Goal: Task Accomplishment & Management: Manage account settings

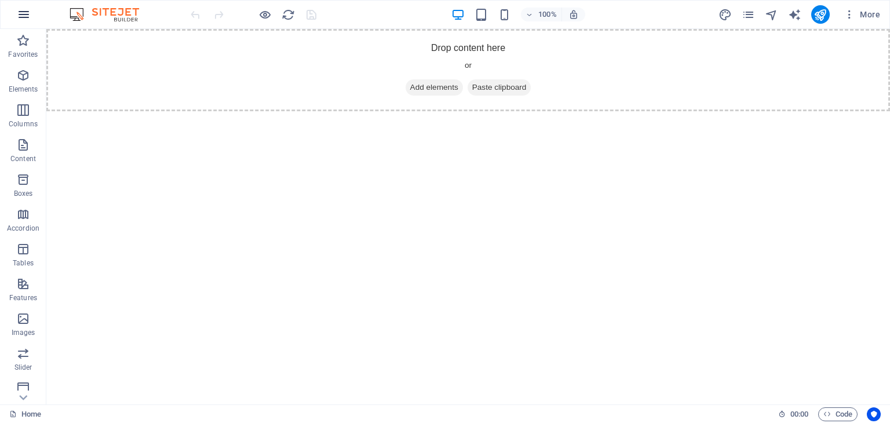
click at [23, 19] on icon "button" at bounding box center [24, 15] width 14 height 14
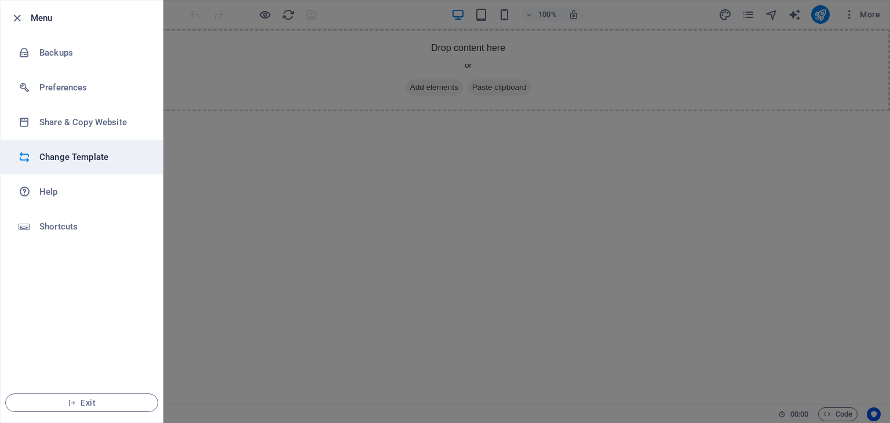
click at [72, 160] on h6 "Change Template" at bounding box center [92, 157] width 107 height 14
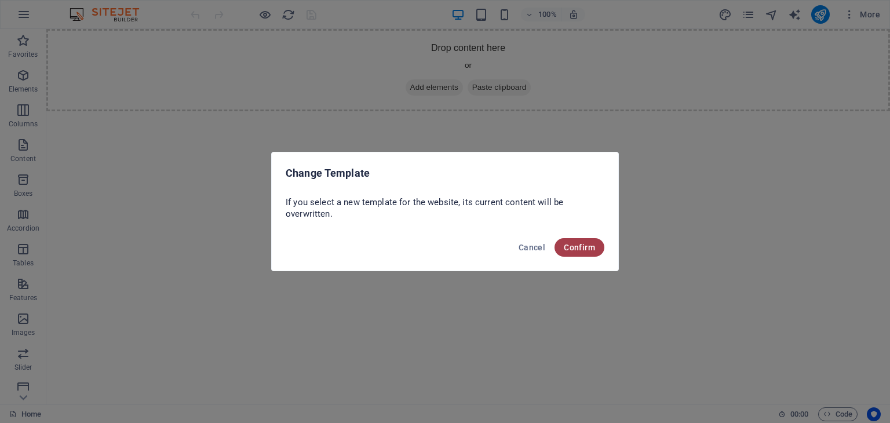
click at [562, 252] on button "Confirm" at bounding box center [579, 247] width 50 height 19
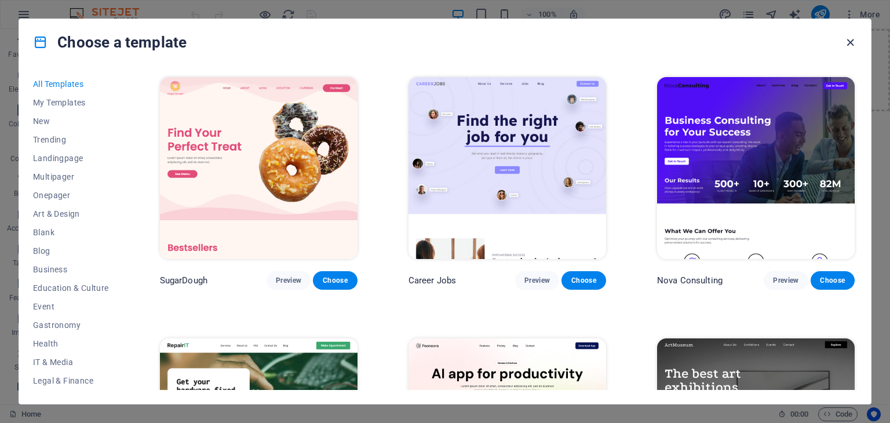
click at [851, 46] on icon "button" at bounding box center [849, 42] width 13 height 13
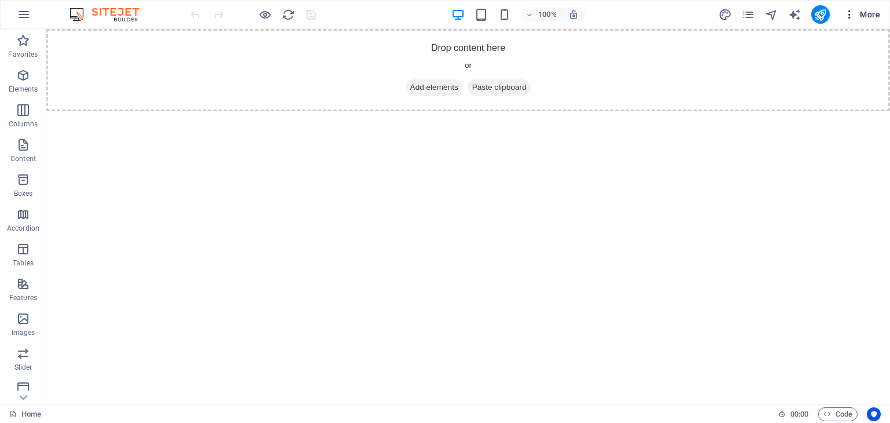
click at [849, 19] on icon "button" at bounding box center [849, 15] width 12 height 12
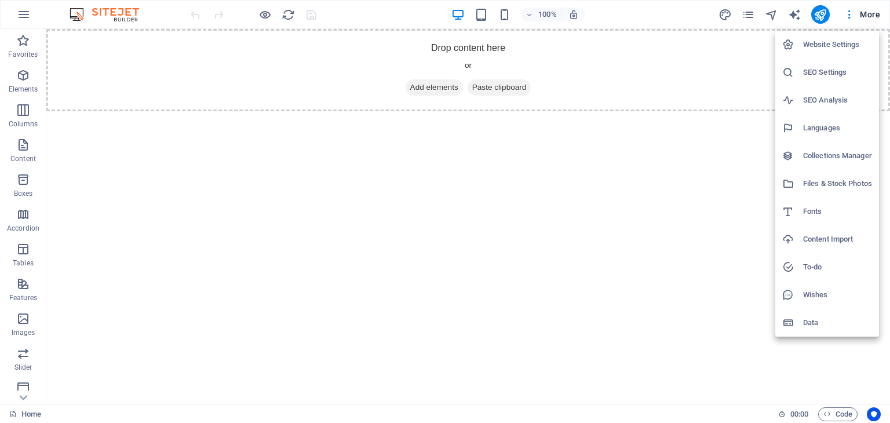
click at [820, 239] on h6 "Content Import" at bounding box center [837, 239] width 69 height 14
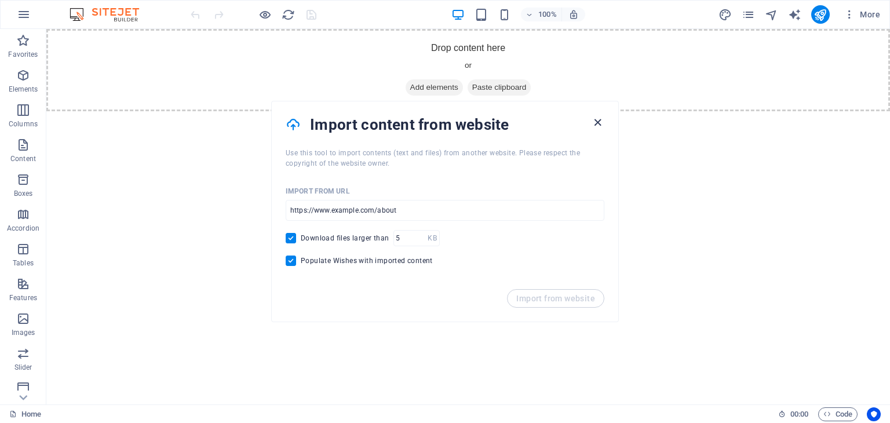
click at [596, 123] on icon "button" at bounding box center [597, 122] width 13 height 13
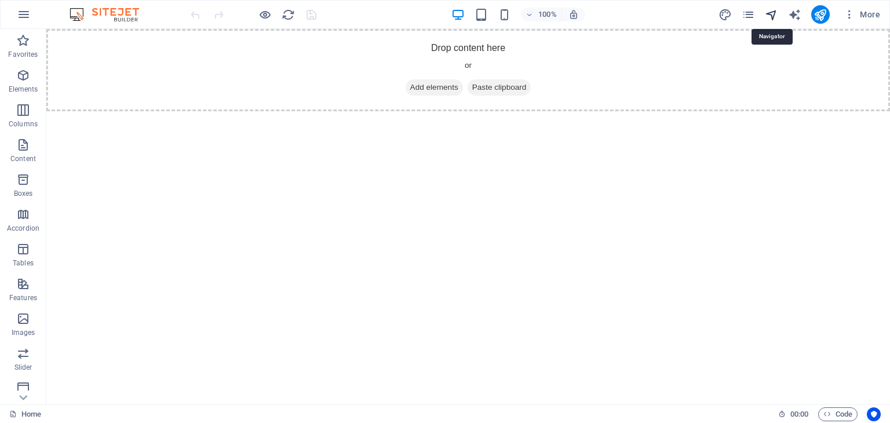
click at [769, 11] on icon "navigator" at bounding box center [771, 14] width 13 height 13
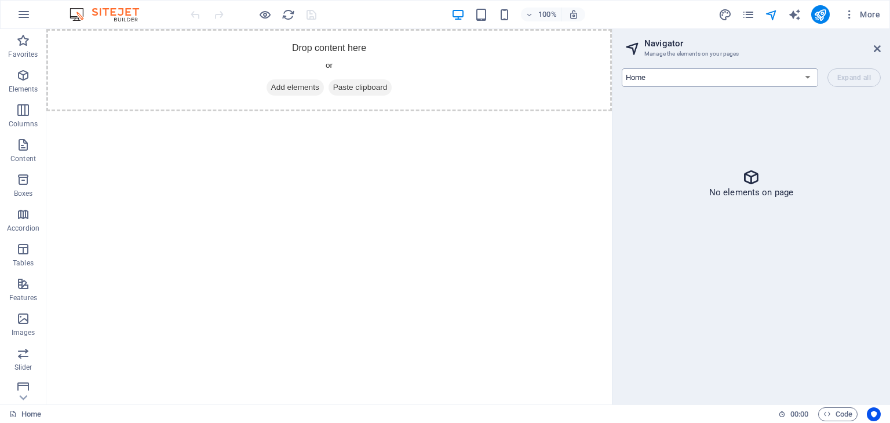
click at [800, 78] on select "Home Legal Notice Privacy" at bounding box center [720, 77] width 196 height 19
click at [804, 75] on select "Home Legal Notice Privacy" at bounding box center [720, 77] width 196 height 19
click at [875, 47] on icon at bounding box center [876, 48] width 7 height 9
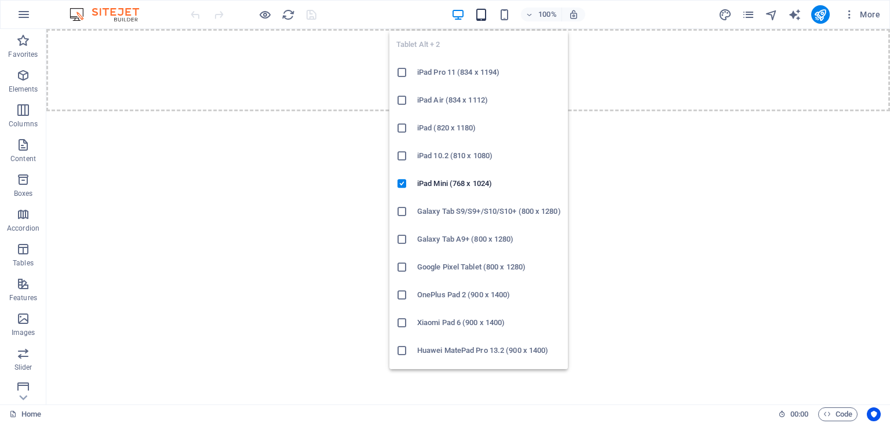
click at [481, 16] on icon "button" at bounding box center [480, 14] width 13 height 13
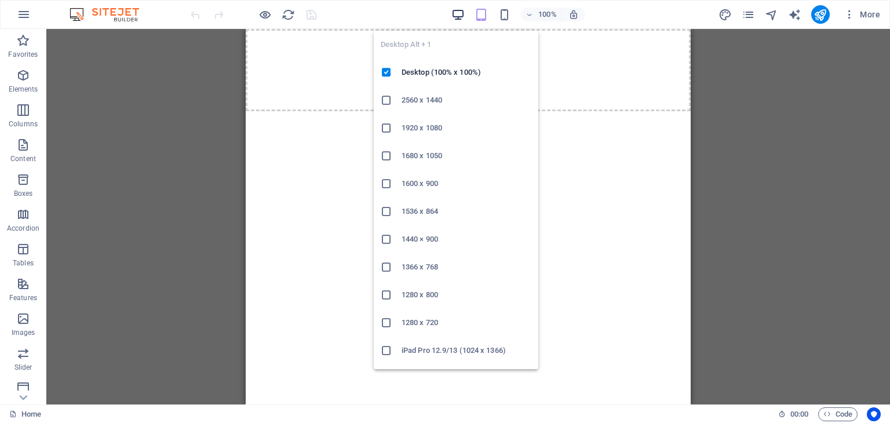
click at [460, 13] on icon "button" at bounding box center [457, 14] width 13 height 13
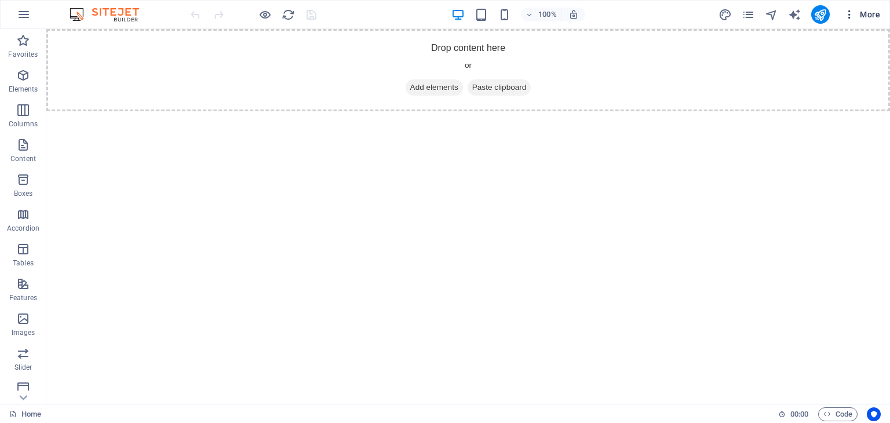
click at [850, 19] on icon "button" at bounding box center [849, 15] width 12 height 12
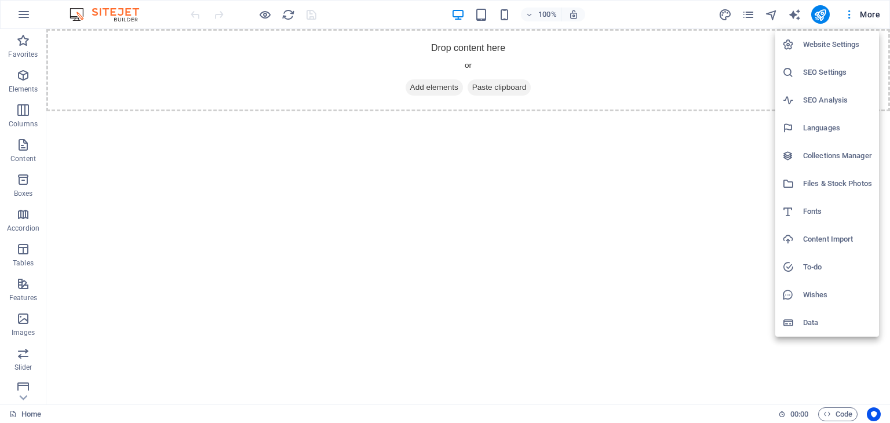
click at [846, 46] on h6 "Website Settings" at bounding box center [837, 45] width 69 height 14
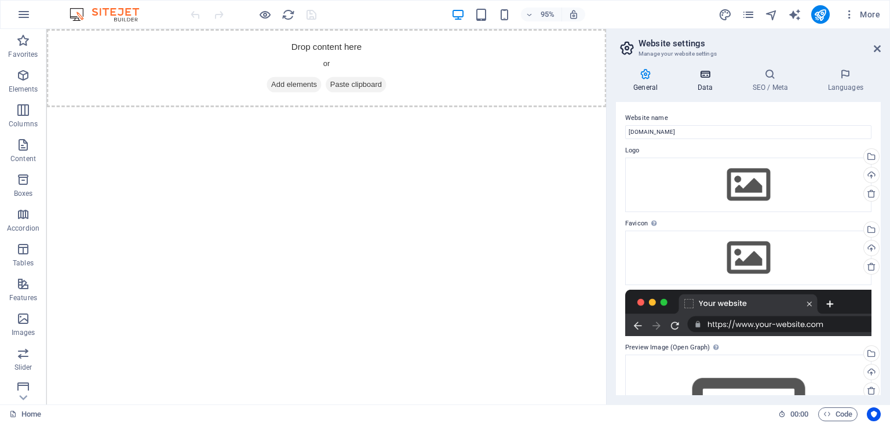
click at [706, 78] on icon at bounding box center [704, 74] width 50 height 12
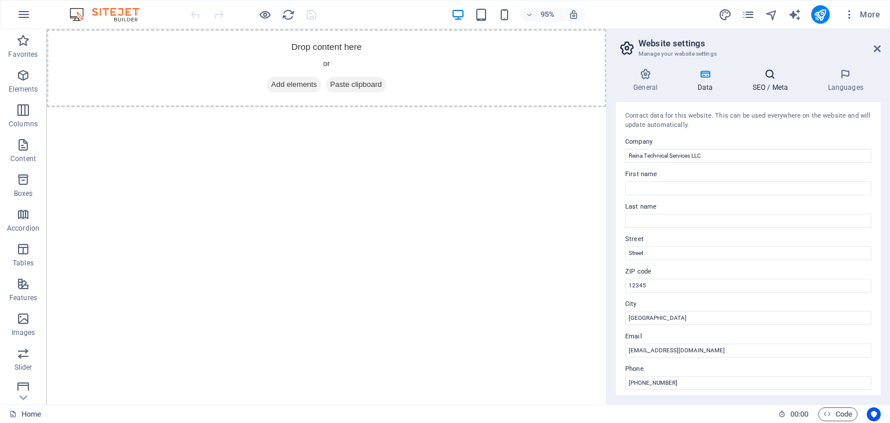
click at [769, 75] on icon at bounding box center [769, 74] width 71 height 12
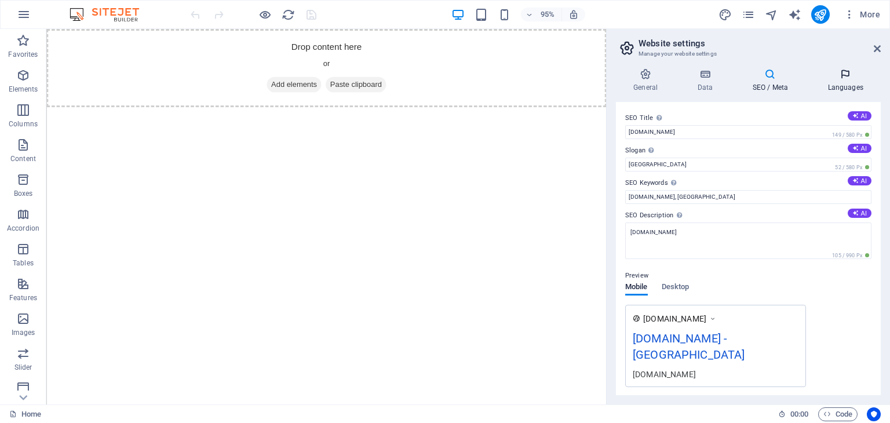
click at [836, 79] on icon at bounding box center [845, 74] width 71 height 12
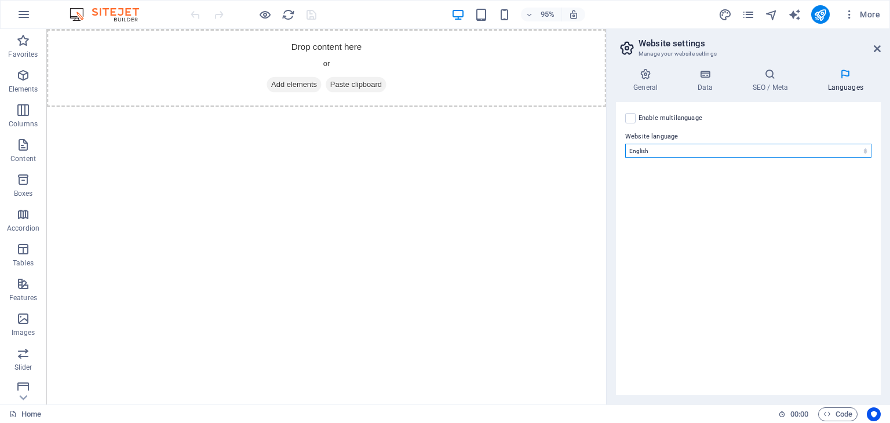
click at [689, 150] on select "Abkhazian Afar Afrikaans Akan Albanian Amharic Arabic Aragonese Armenian Assame…" at bounding box center [748, 151] width 246 height 14
click at [688, 150] on select "Abkhazian Afar Afrikaans Akan Albanian Amharic Arabic Aragonese Armenian Assame…" at bounding box center [748, 151] width 246 height 14
click at [631, 118] on label at bounding box center [630, 118] width 10 height 10
click at [0, 0] on input "Enable multilanguage To disable multilanguage delete all languages until only o…" at bounding box center [0, 0] width 0 height 0
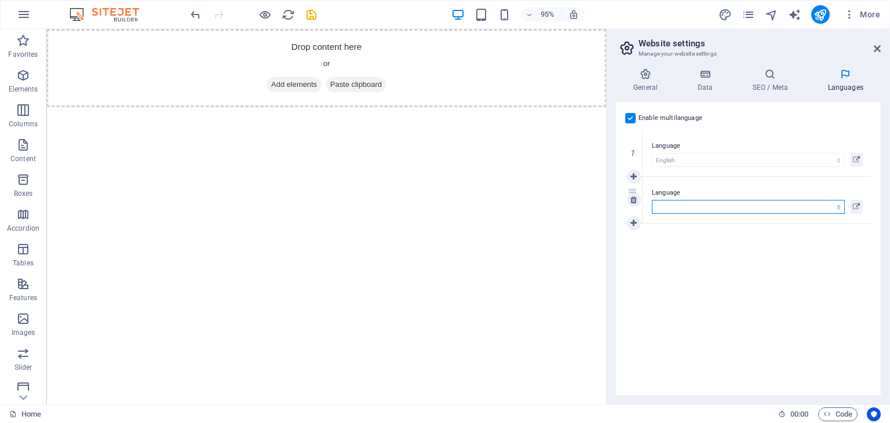
click at [739, 207] on select "Abkhazian Afar Afrikaans Akan Albanian Amharic Arabic Aragonese Armenian Assame…" at bounding box center [748, 207] width 193 height 14
select select "6"
click at [652, 200] on select "Abkhazian Afar Afrikaans Akan Albanian Amharic Arabic Aragonese Armenian Assame…" at bounding box center [748, 207] width 193 height 14
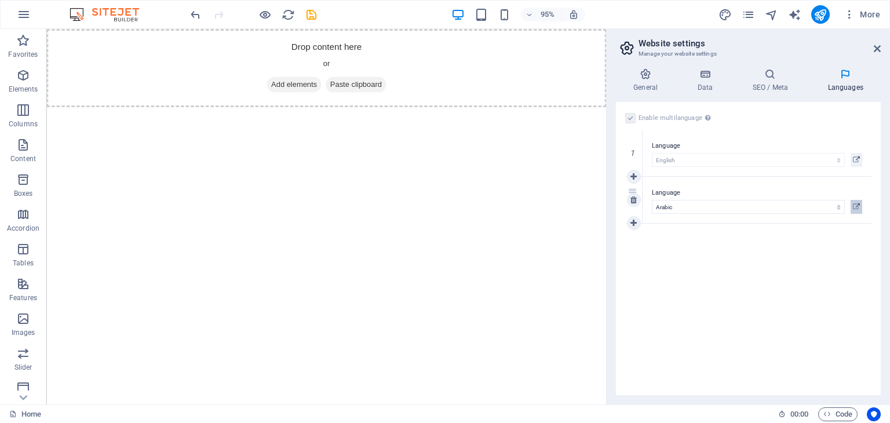
click at [858, 204] on icon at bounding box center [856, 207] width 7 height 14
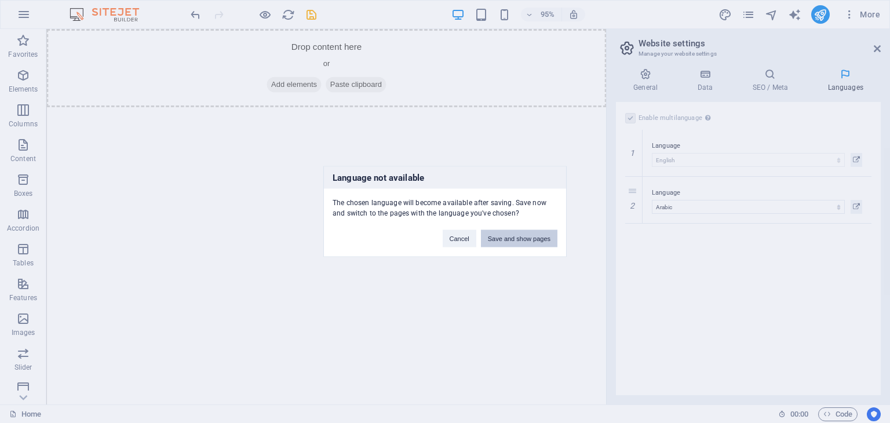
click at [506, 240] on button "Save and show pages" at bounding box center [519, 238] width 76 height 17
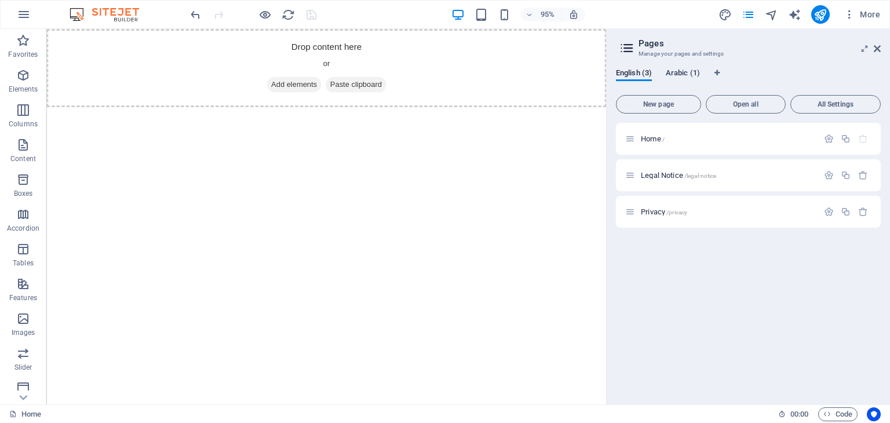
click at [686, 75] on span "Arabic (1)" at bounding box center [683, 74] width 34 height 16
click at [847, 177] on span "Translate" at bounding box center [851, 175] width 30 height 9
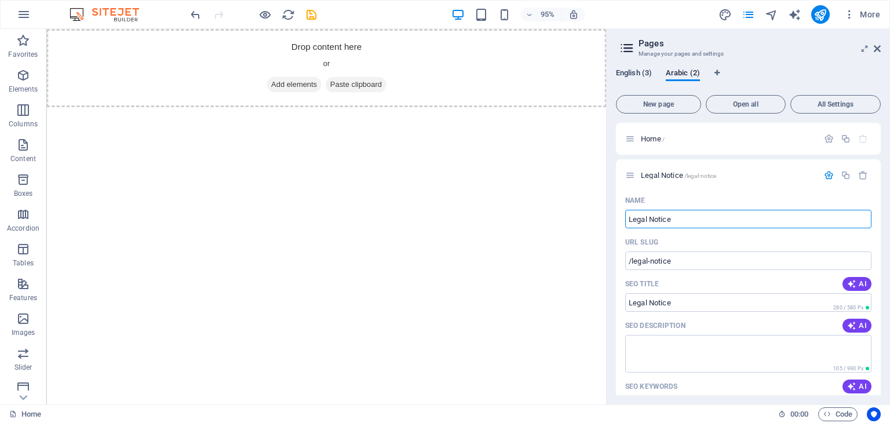
click at [628, 70] on span "English (3)" at bounding box center [634, 74] width 36 height 16
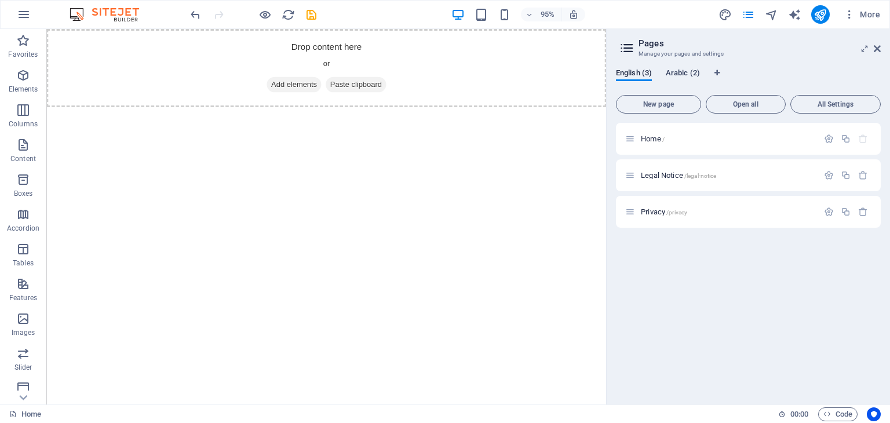
click at [679, 70] on span "Arabic (2)" at bounding box center [683, 74] width 34 height 16
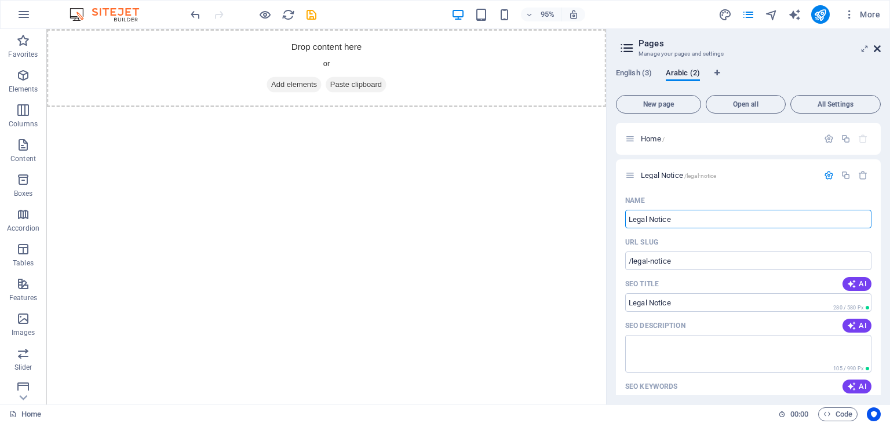
click at [878, 52] on icon at bounding box center [876, 48] width 7 height 9
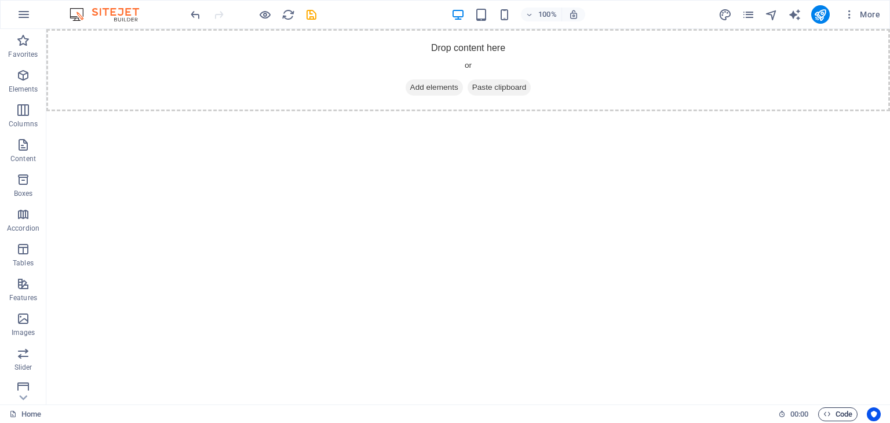
click at [839, 415] on span "Code" at bounding box center [837, 414] width 29 height 14
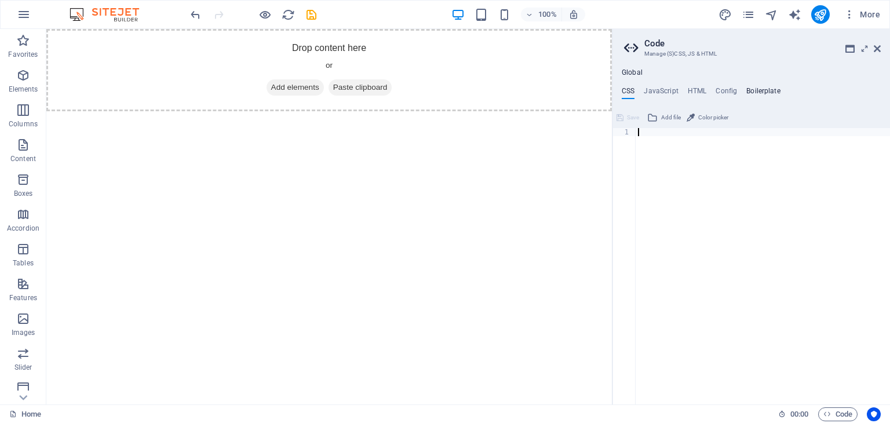
click at [758, 92] on h4 "Boilerplate" at bounding box center [763, 93] width 34 height 13
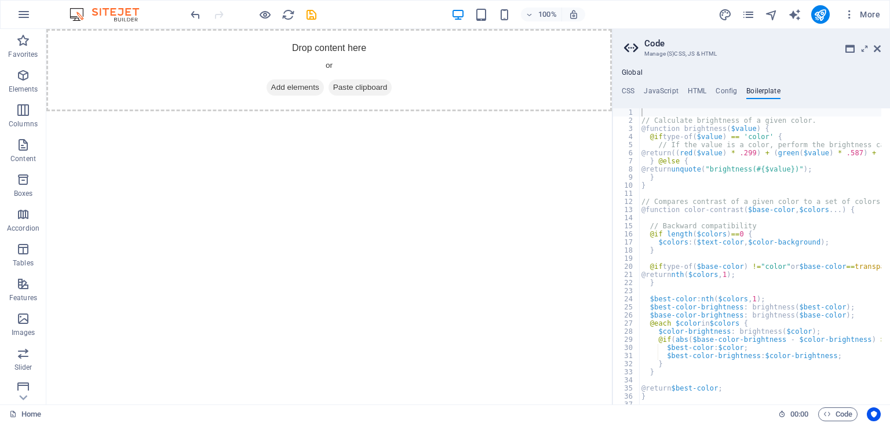
click at [758, 56] on h3 "Manage (S)CSS, JS & HTML" at bounding box center [750, 54] width 213 height 10
click at [876, 45] on icon at bounding box center [876, 48] width 7 height 9
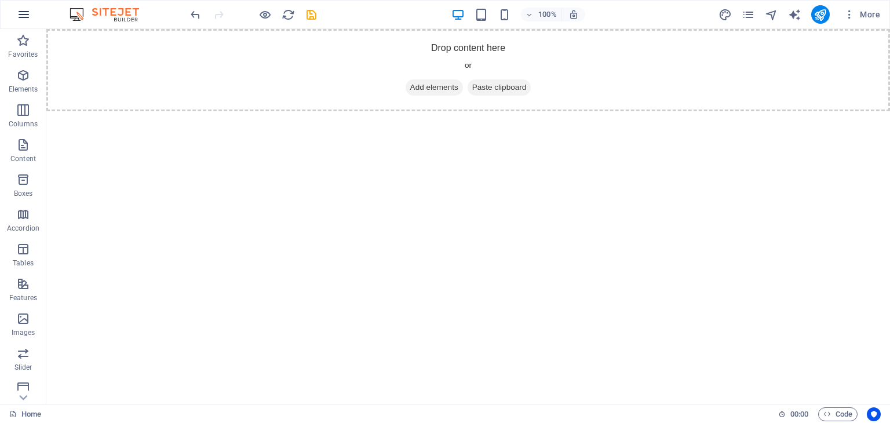
click at [23, 14] on icon "button" at bounding box center [24, 15] width 14 height 14
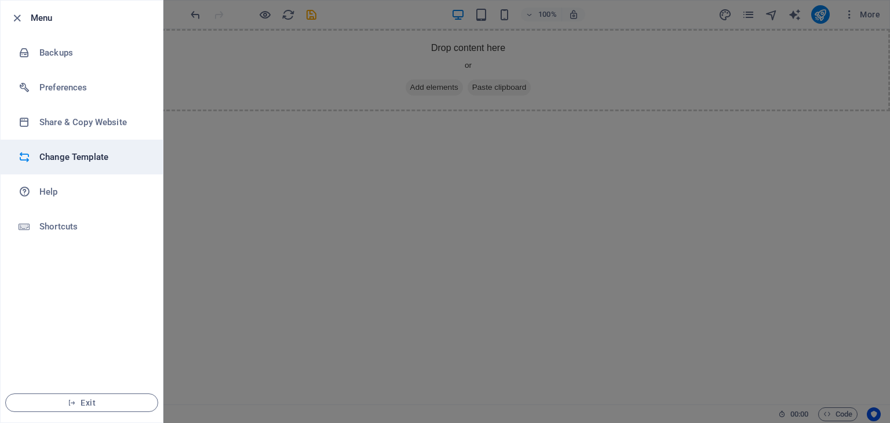
click at [60, 153] on h6 "Change Template" at bounding box center [92, 157] width 107 height 14
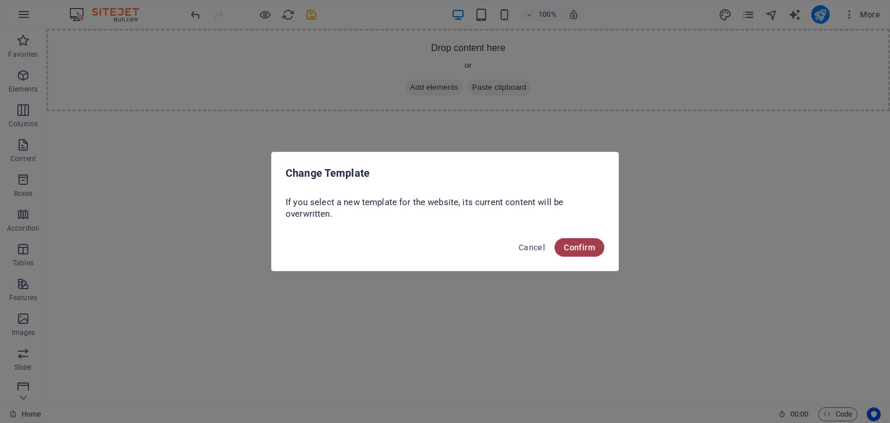
click at [579, 240] on button "Confirm" at bounding box center [579, 247] width 50 height 19
